Goal: Find specific page/section: Find specific page/section

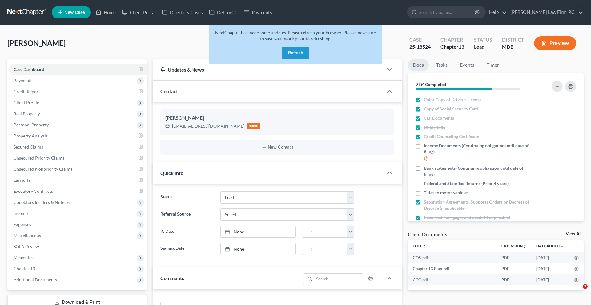
select select "10"
click at [289, 58] on div "NextChapter has made some updates. Please refresh your browser. Please make sur…" at bounding box center [295, 44] width 172 height 39
click at [292, 59] on button "Refresh" at bounding box center [295, 53] width 27 height 12
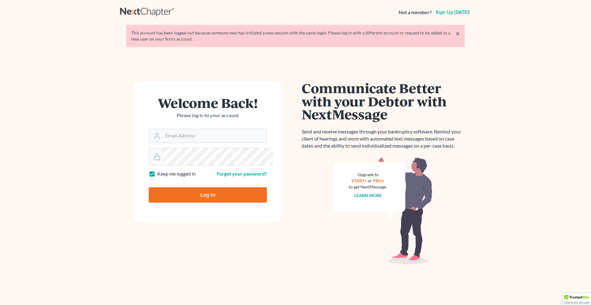
type input "timothy@chamberslawlawyers.com"
click at [209, 203] on input "Log In" at bounding box center [208, 194] width 118 height 15
type input "Thinking..."
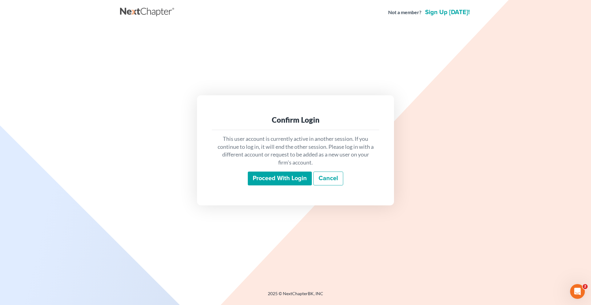
click at [286, 182] on input "Proceed with login" at bounding box center [280, 179] width 64 height 14
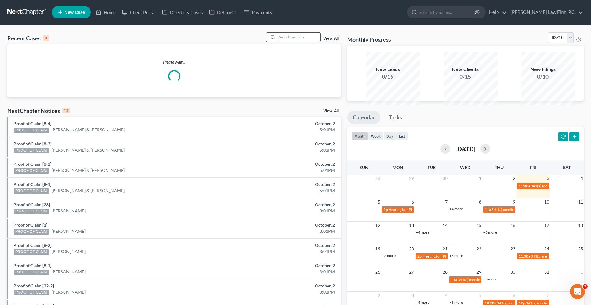
click at [277, 42] on input "search" at bounding box center [298, 37] width 43 height 9
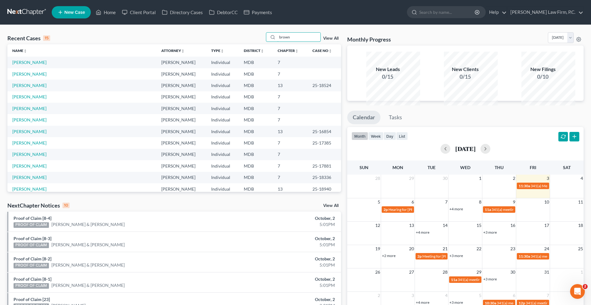
type input "brown"
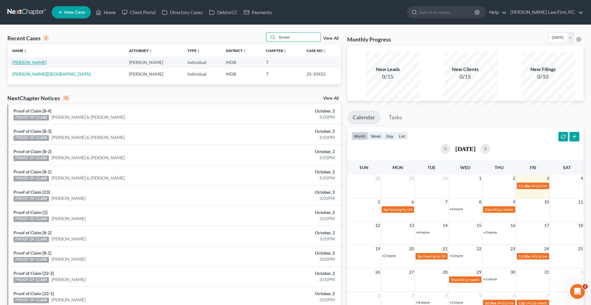
click at [31, 65] on link "Brown, Jerry" at bounding box center [29, 62] width 34 height 5
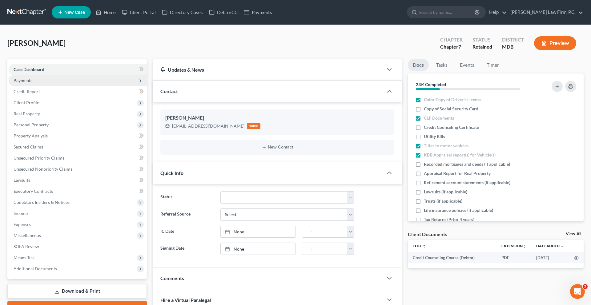
click at [32, 83] on span "Payments" at bounding box center [23, 80] width 19 height 5
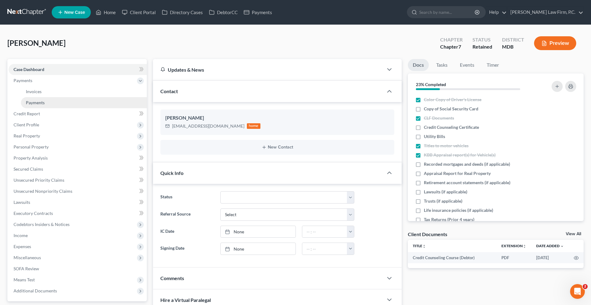
click at [38, 105] on span "Payments" at bounding box center [35, 102] width 19 height 5
